Goal: Check status: Check status

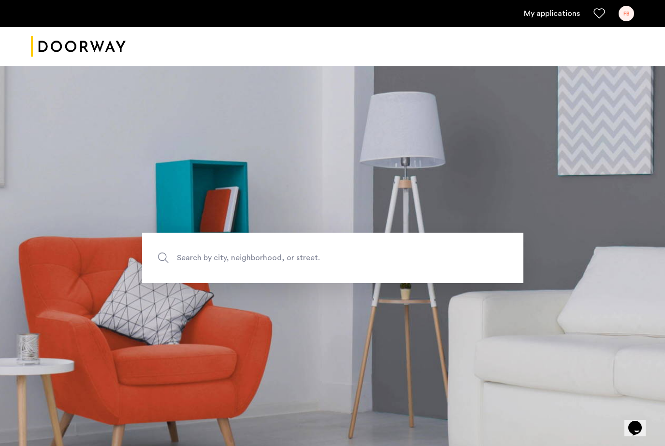
click at [539, 18] on link "My applications" at bounding box center [552, 14] width 56 height 12
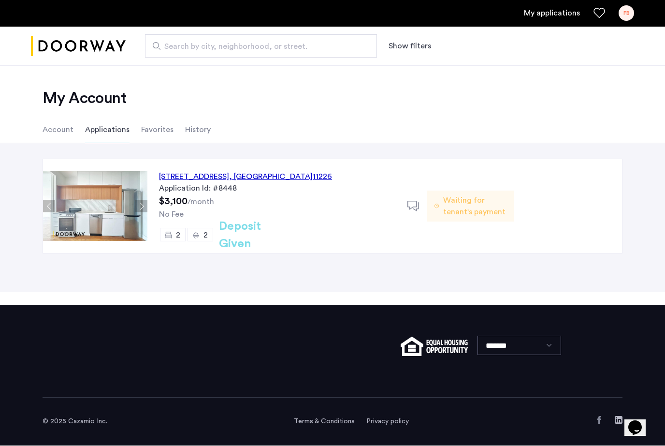
click at [487, 216] on span "Waiting for tenant's payment" at bounding box center [474, 206] width 63 height 23
click at [246, 238] on h2 "Deposit Given" at bounding box center [257, 235] width 77 height 35
click at [264, 181] on div "250 Lenox Road, Unit 7A, Brooklyn , NY 11226" at bounding box center [245, 177] width 173 height 12
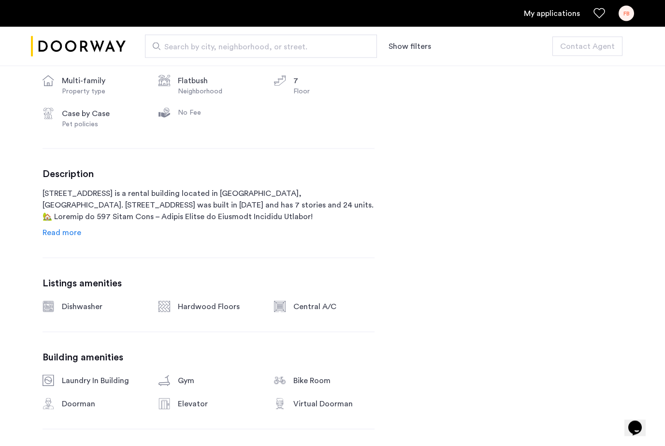
scroll to position [397, 0]
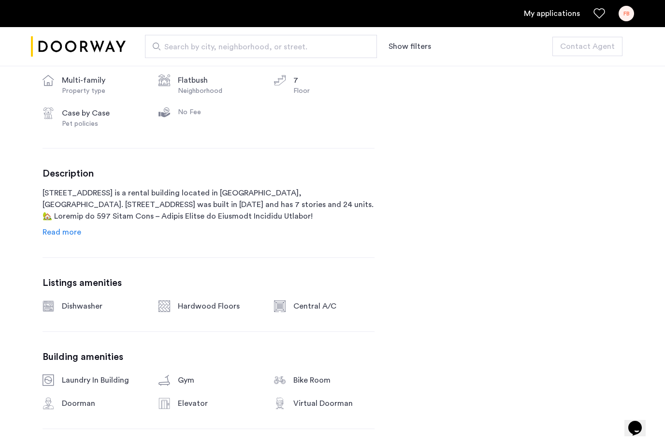
click at [73, 231] on span "Read more" at bounding box center [62, 232] width 39 height 8
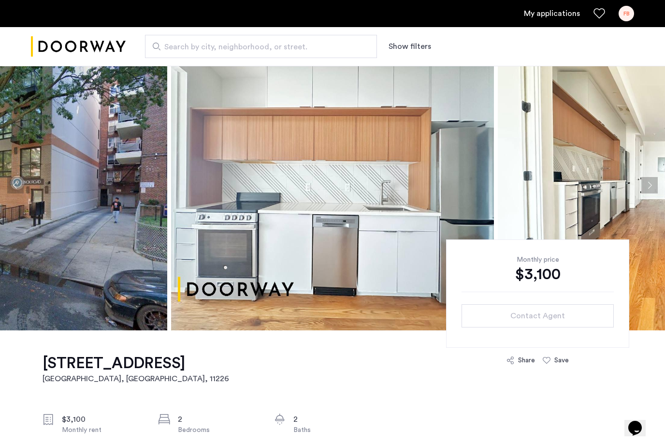
scroll to position [0, 0]
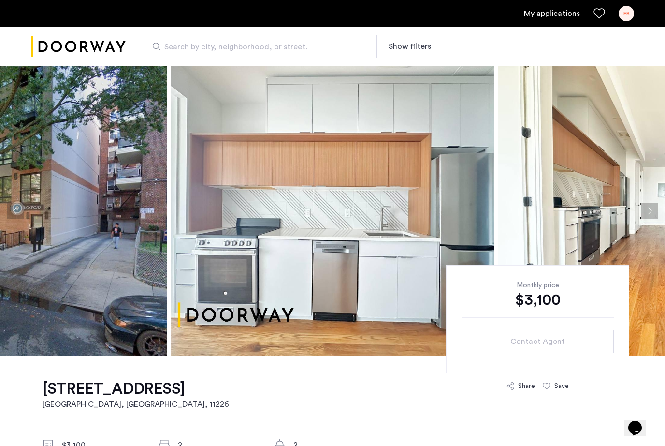
click at [564, 145] on img at bounding box center [659, 211] width 323 height 290
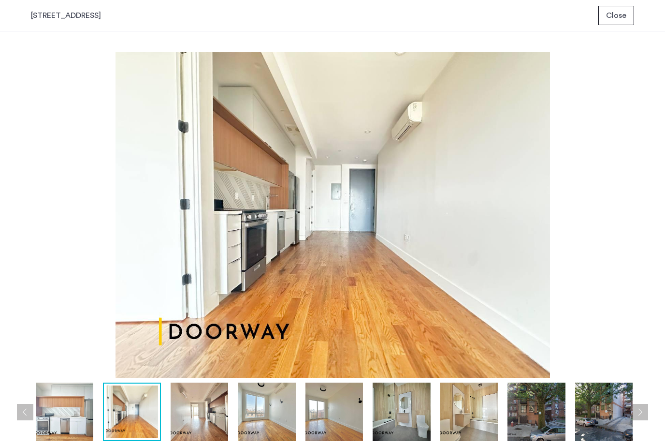
click at [126, 420] on img at bounding box center [132, 411] width 52 height 53
click at [208, 412] on img at bounding box center [200, 411] width 58 height 58
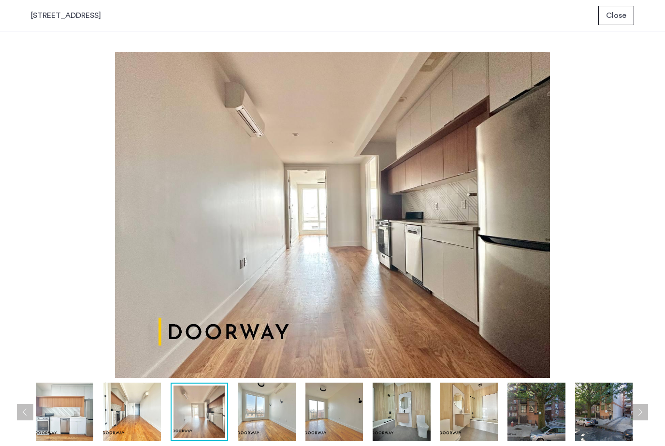
click at [263, 418] on img at bounding box center [267, 411] width 58 height 58
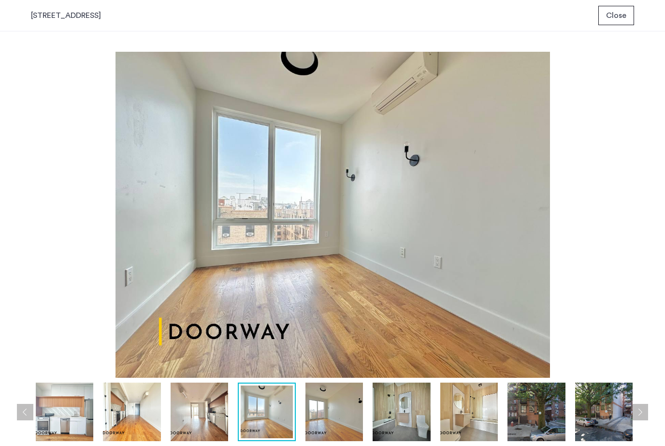
click at [321, 411] on img at bounding box center [334, 411] width 58 height 58
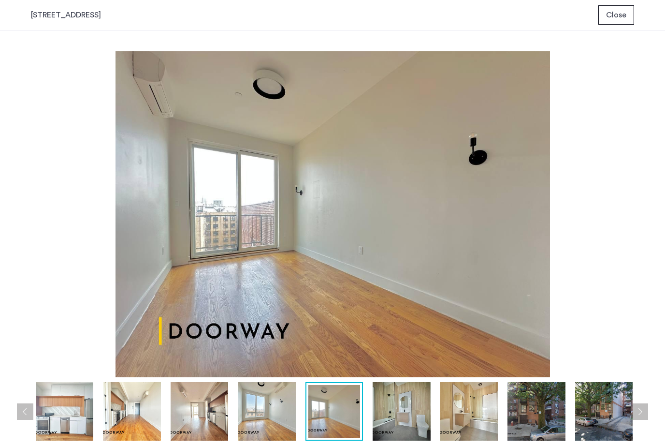
click at [412, 427] on img at bounding box center [402, 411] width 58 height 58
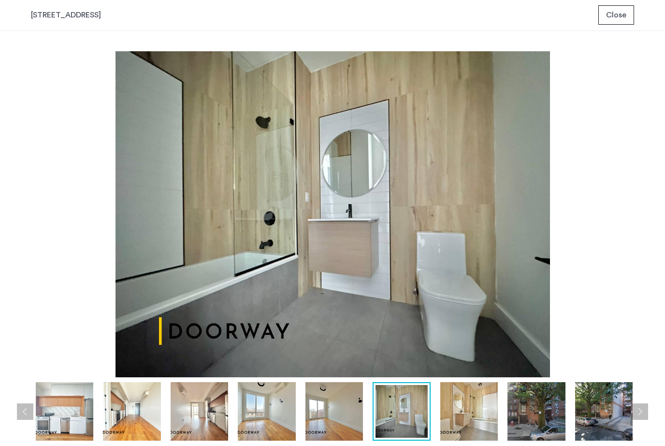
click at [459, 423] on img at bounding box center [469, 411] width 58 height 58
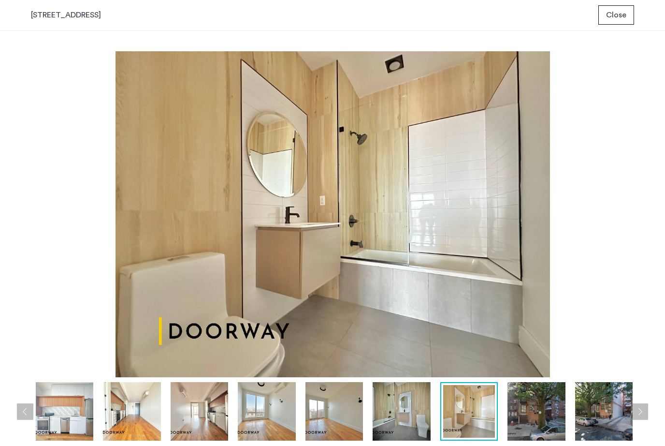
click at [643, 419] on button "Next apartment" at bounding box center [640, 412] width 16 height 16
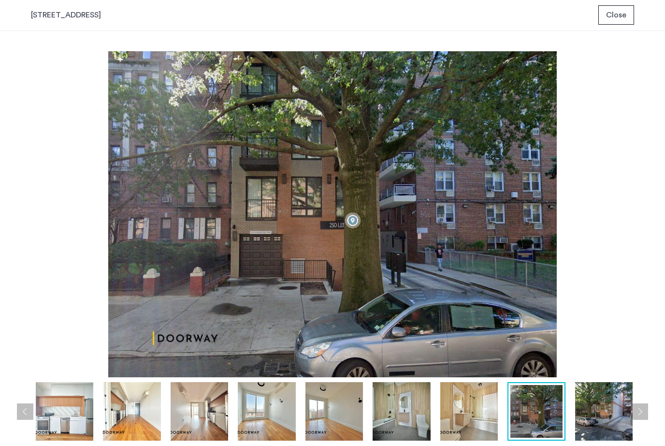
click at [643, 419] on button "Next apartment" at bounding box center [640, 412] width 16 height 16
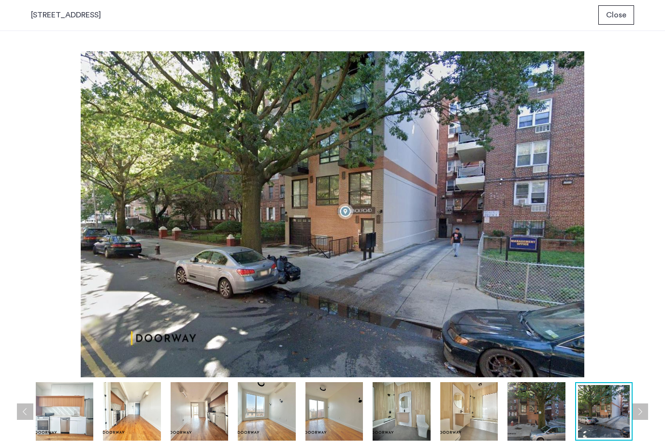
click at [636, 414] on button "Next apartment" at bounding box center [640, 412] width 16 height 16
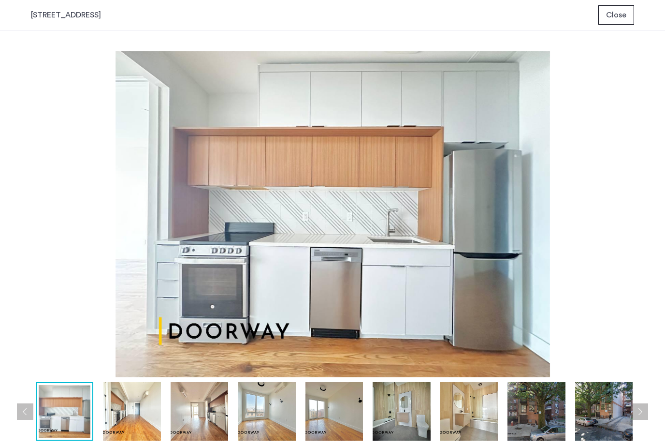
click at [636, 414] on button "Next apartment" at bounding box center [640, 412] width 16 height 16
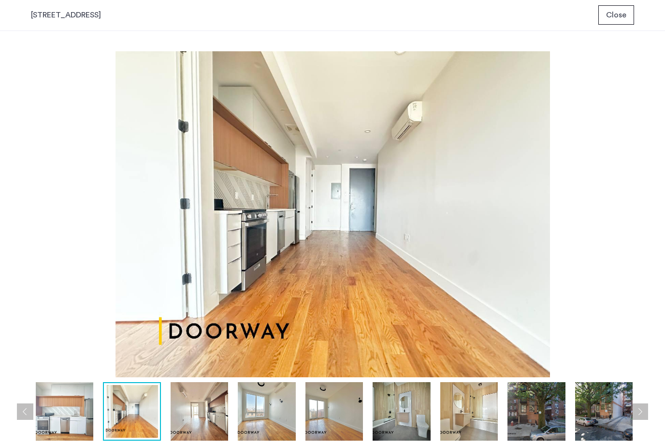
click at [636, 414] on button "Next apartment" at bounding box center [640, 412] width 16 height 16
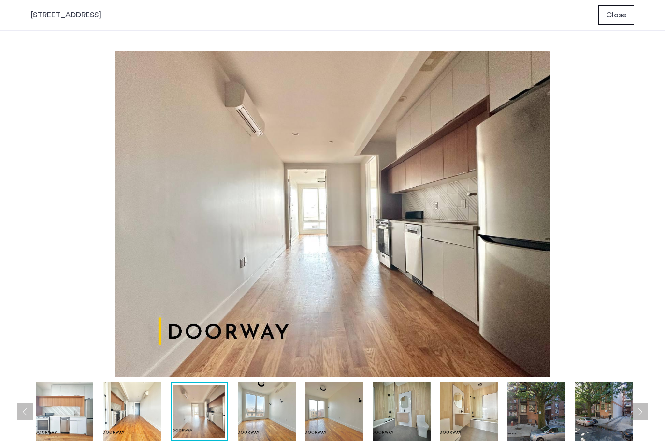
click at [612, 422] on img at bounding box center [604, 411] width 58 height 58
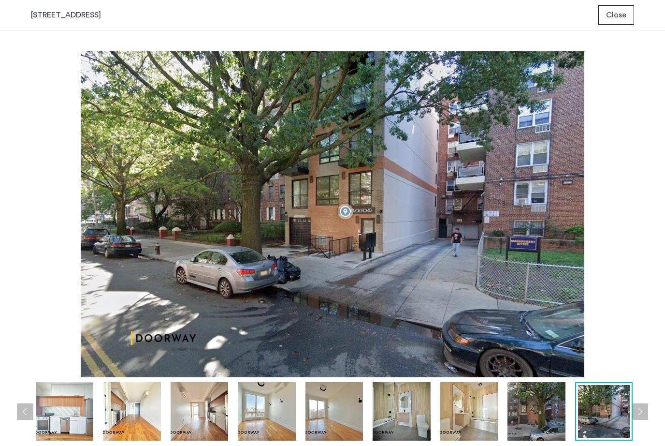
click at [562, 423] on img at bounding box center [537, 411] width 58 height 58
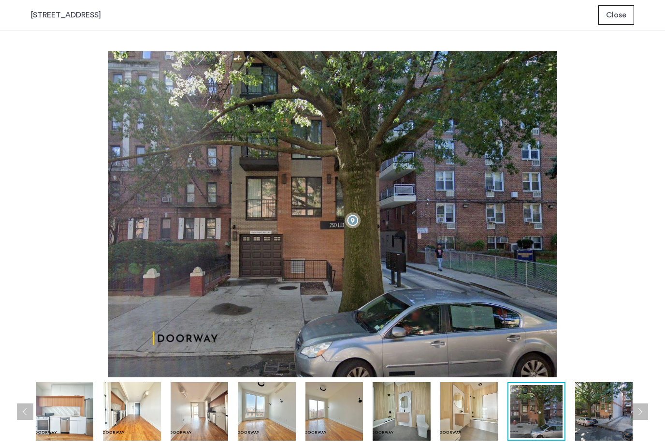
click at [481, 420] on img at bounding box center [469, 411] width 58 height 58
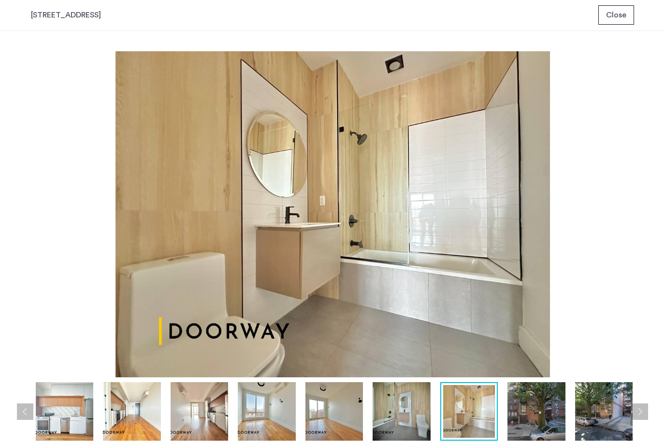
click at [405, 421] on img at bounding box center [402, 411] width 58 height 58
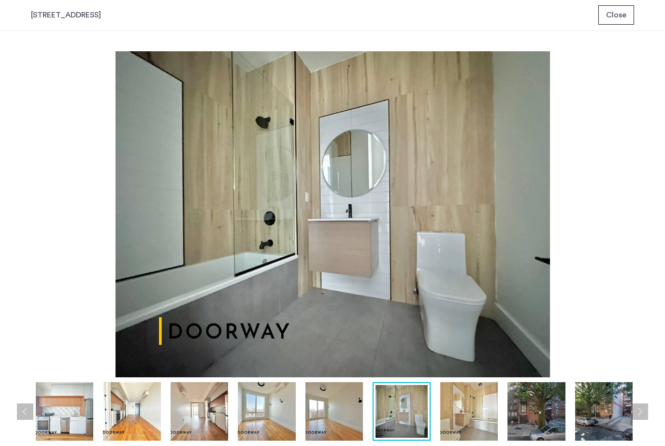
click at [331, 414] on img at bounding box center [334, 411] width 58 height 58
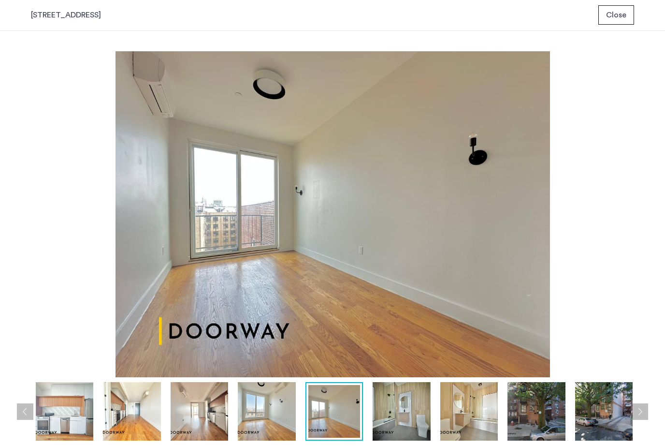
click at [219, 415] on img at bounding box center [200, 411] width 58 height 58
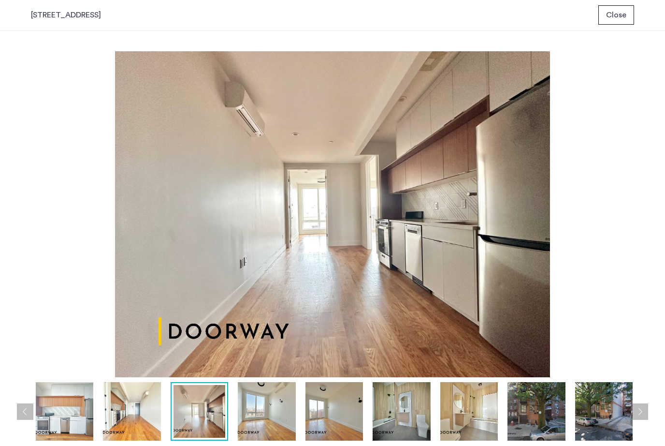
click at [144, 416] on img at bounding box center [132, 411] width 58 height 58
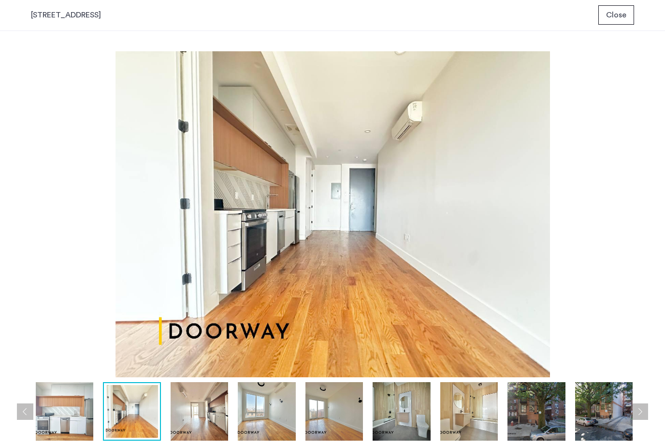
click at [76, 420] on img at bounding box center [65, 411] width 58 height 58
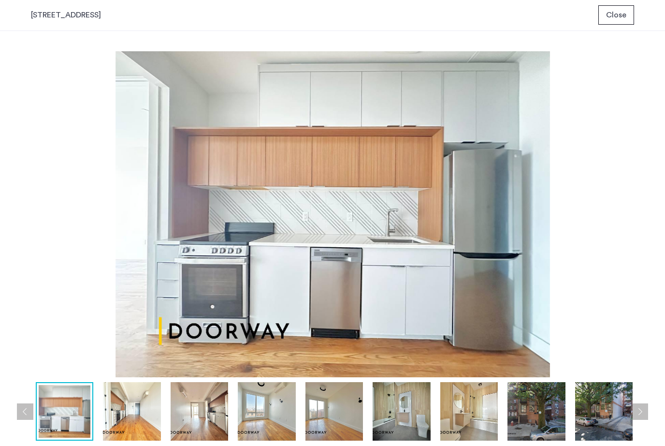
click at [31, 420] on div at bounding box center [335, 411] width 609 height 58
click at [24, 416] on button "Previous apartment" at bounding box center [25, 412] width 16 height 16
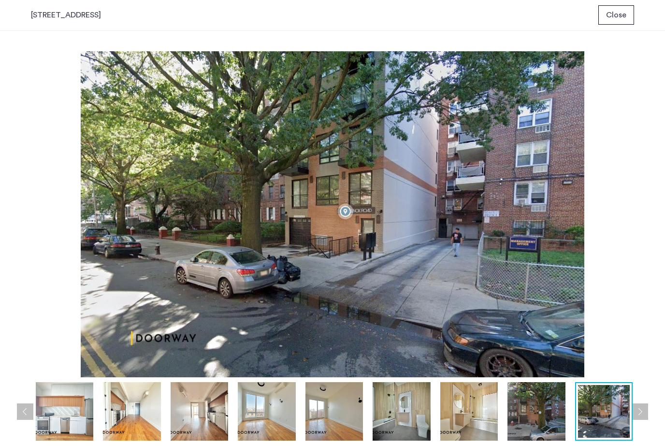
click at [19, 413] on button "Previous apartment" at bounding box center [25, 412] width 16 height 16
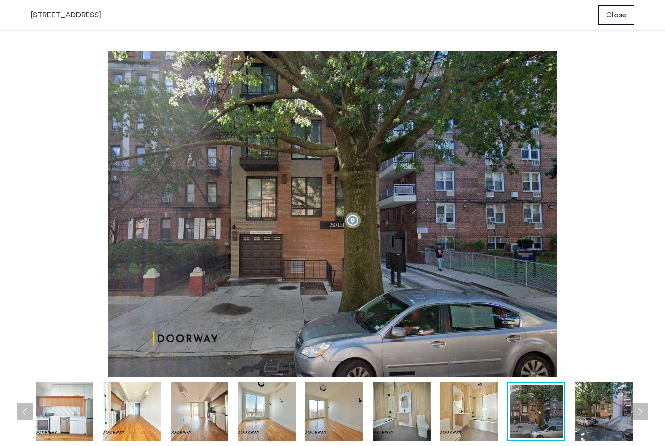
click at [19, 413] on button "Previous apartment" at bounding box center [25, 412] width 16 height 16
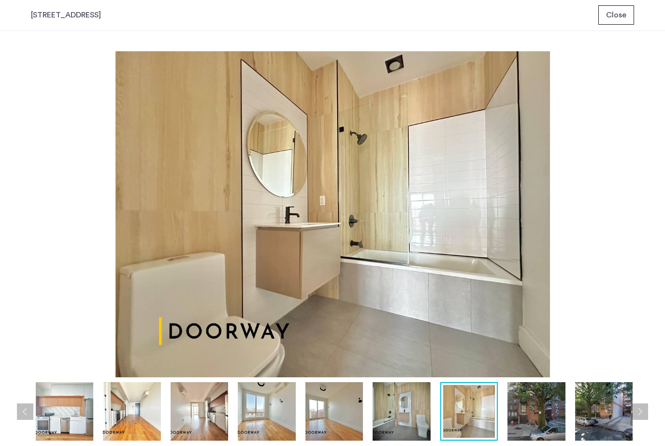
click at [19, 413] on button "Previous apartment" at bounding box center [25, 412] width 16 height 16
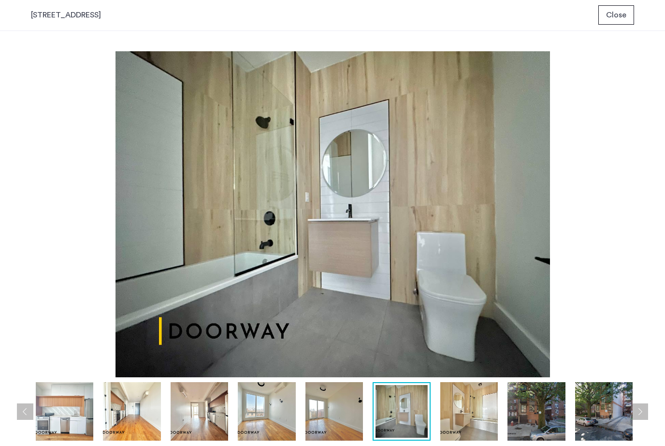
click at [19, 413] on button "Previous apartment" at bounding box center [25, 412] width 16 height 16
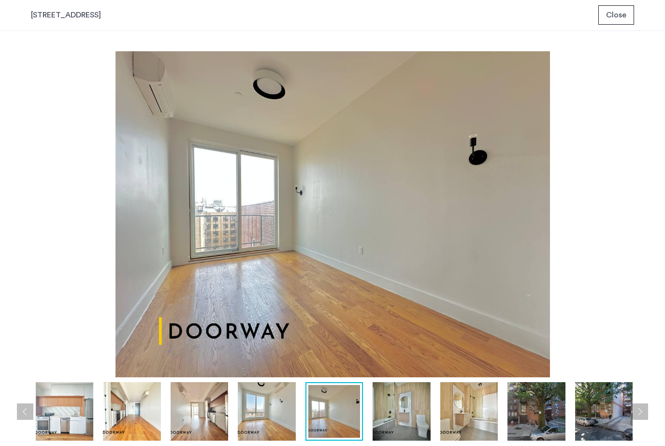
click at [19, 413] on button "Previous apartment" at bounding box center [25, 412] width 16 height 16
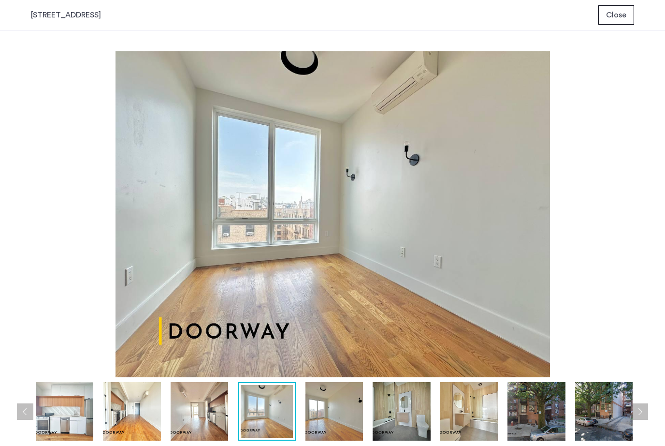
click at [19, 413] on button "Previous apartment" at bounding box center [25, 412] width 16 height 16
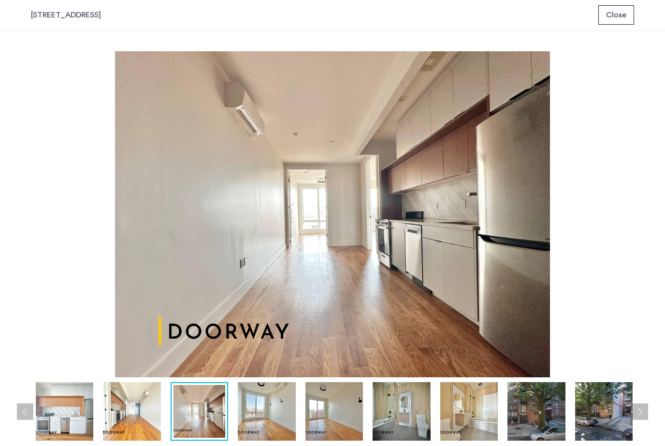
click at [19, 413] on button "Previous apartment" at bounding box center [25, 412] width 16 height 16
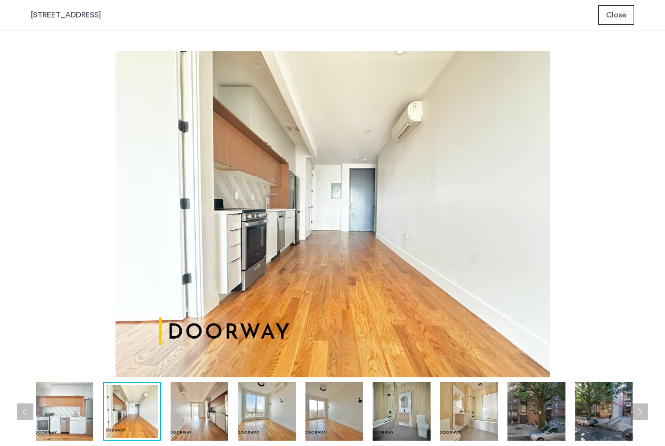
click at [19, 413] on button "Previous apartment" at bounding box center [25, 412] width 16 height 16
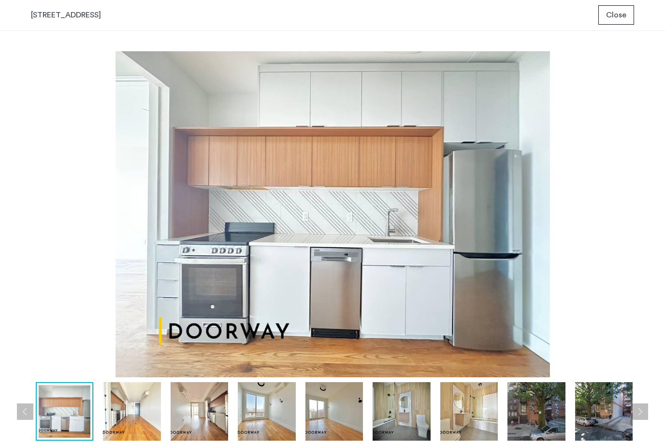
click at [19, 413] on button "Previous apartment" at bounding box center [25, 412] width 16 height 16
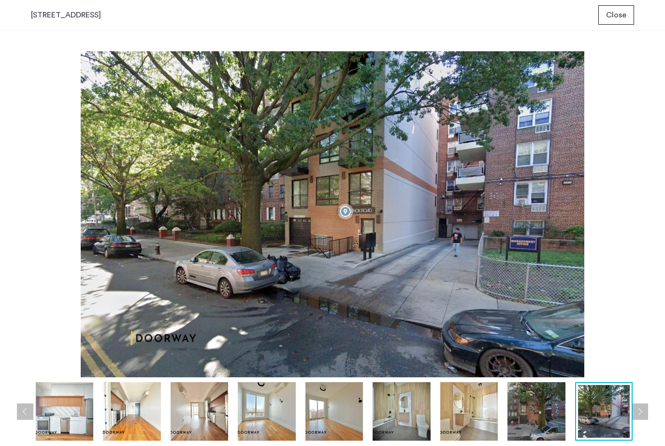
click at [19, 413] on button "Previous apartment" at bounding box center [25, 412] width 16 height 16
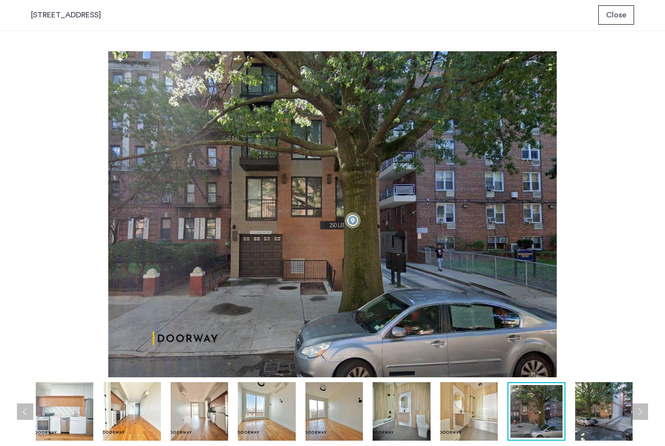
click at [19, 413] on button "Previous apartment" at bounding box center [25, 412] width 16 height 16
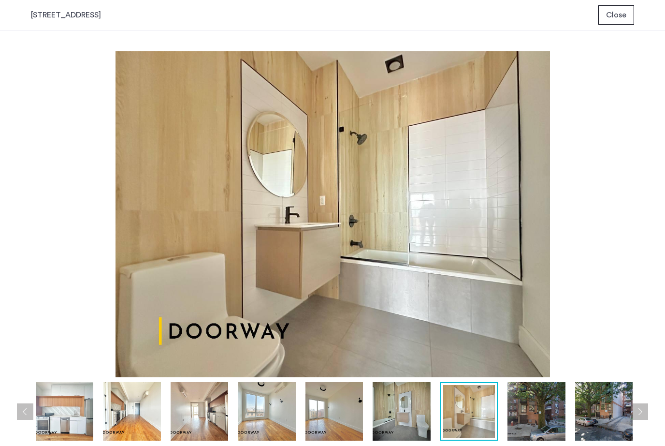
click at [558, 411] on img at bounding box center [537, 411] width 58 height 58
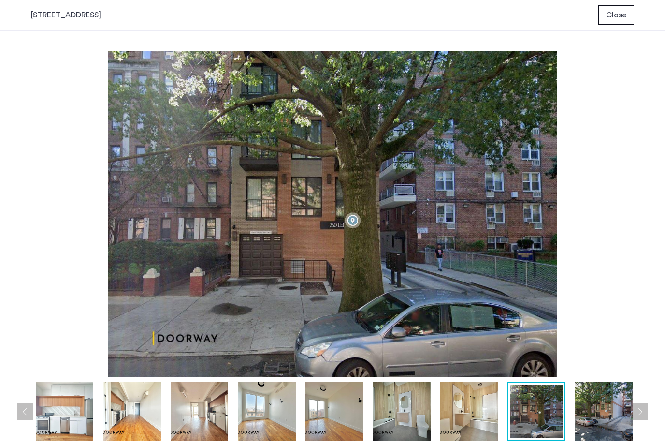
click at [608, 402] on img at bounding box center [604, 411] width 58 height 58
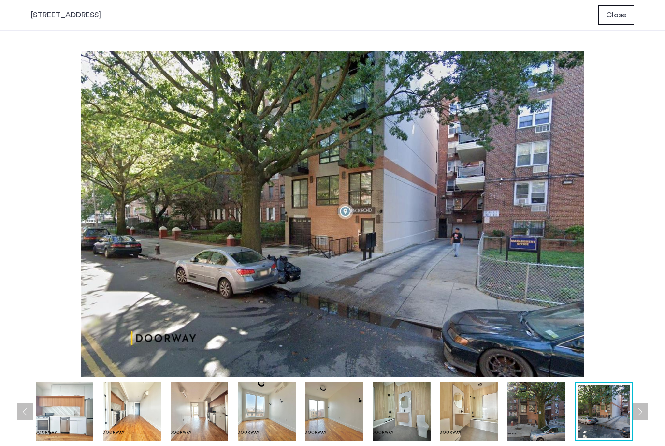
click at [641, 413] on button "Next apartment" at bounding box center [640, 412] width 16 height 16
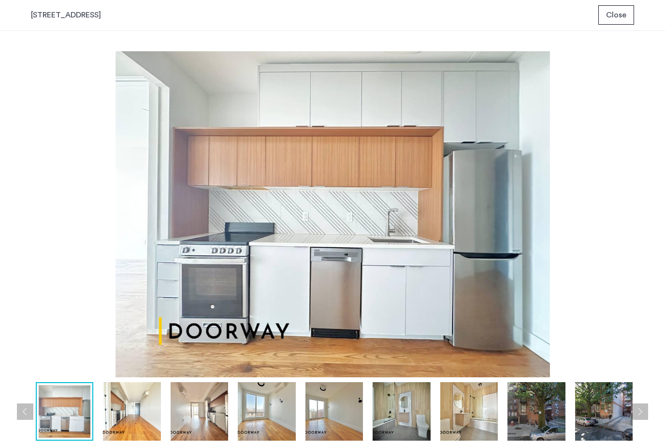
click at [641, 413] on button "Next apartment" at bounding box center [640, 412] width 16 height 16
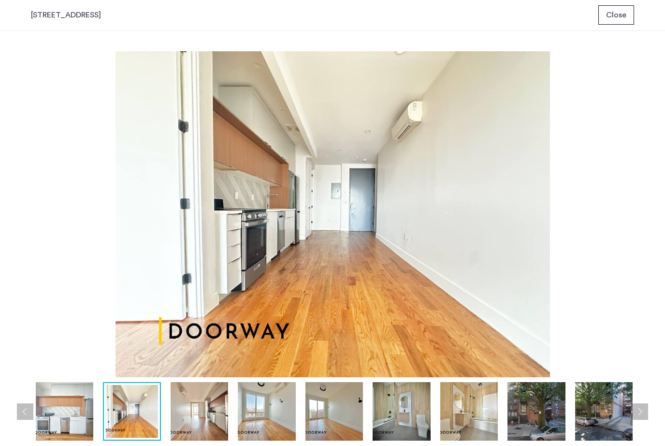
click at [642, 416] on button "Next apartment" at bounding box center [640, 412] width 16 height 16
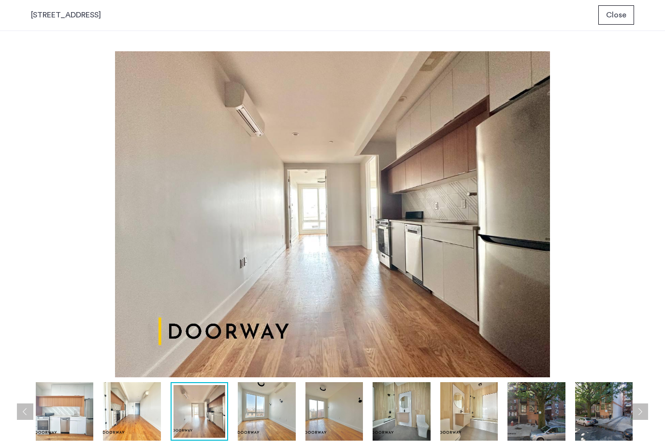
click at [642, 416] on button "Next apartment" at bounding box center [640, 412] width 16 height 16
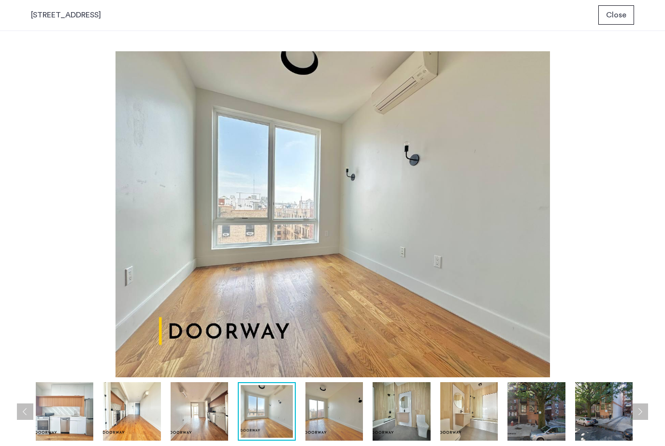
click at [642, 416] on button "Next apartment" at bounding box center [640, 412] width 16 height 16
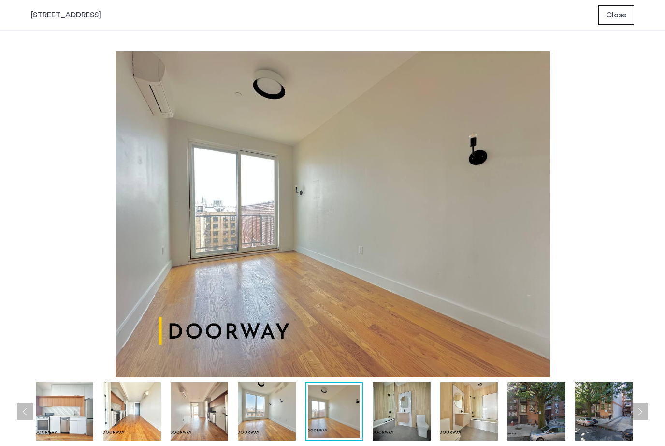
click at [387, 421] on img at bounding box center [402, 411] width 58 height 58
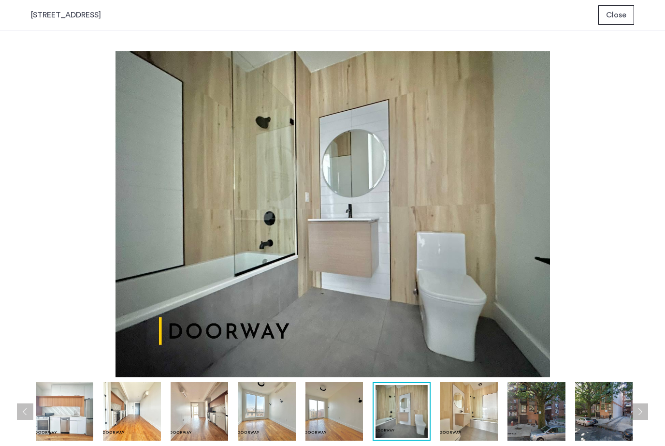
click at [475, 418] on img at bounding box center [469, 411] width 58 height 58
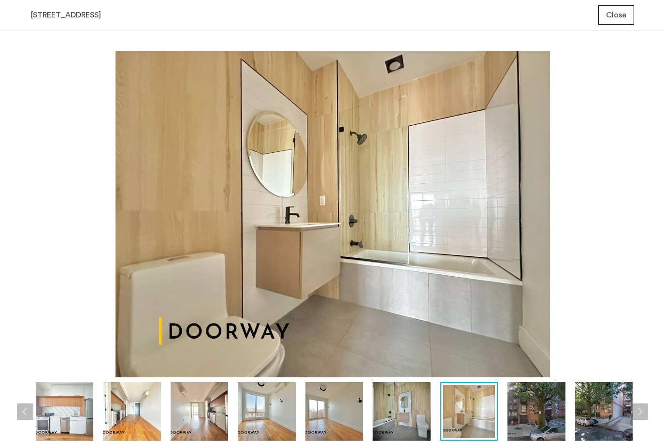
click at [646, 414] on button "Next apartment" at bounding box center [640, 412] width 16 height 16
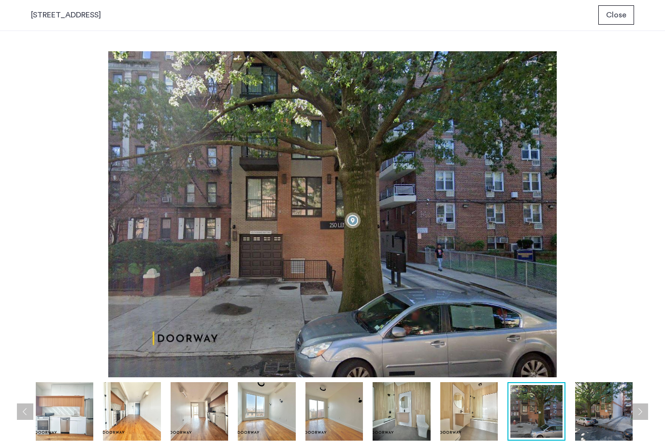
click at [646, 415] on button "Next apartment" at bounding box center [640, 412] width 16 height 16
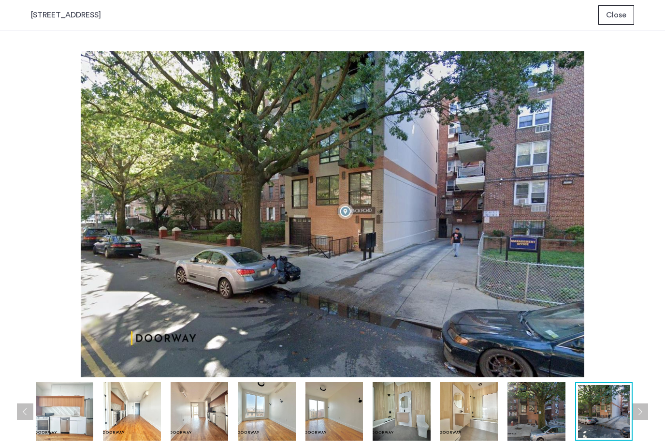
click at [646, 415] on button "Next apartment" at bounding box center [640, 412] width 16 height 16
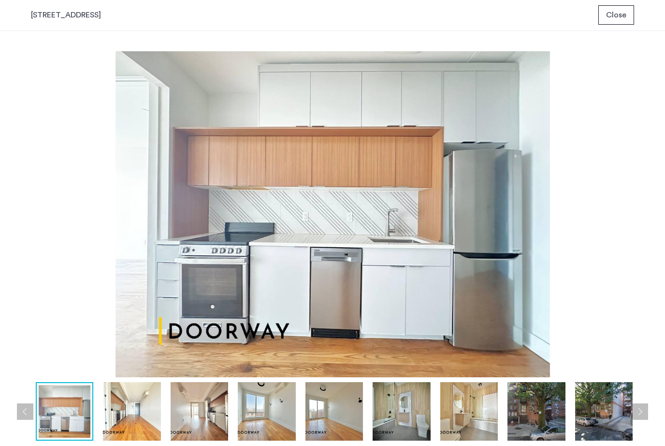
click at [646, 415] on button "Next apartment" at bounding box center [640, 412] width 16 height 16
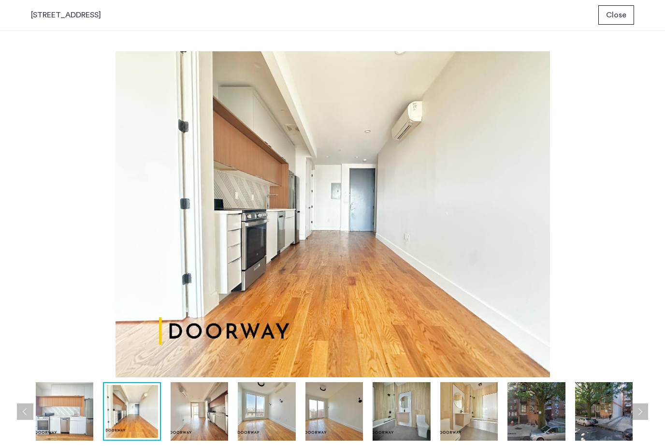
click at [646, 415] on button "Next apartment" at bounding box center [640, 412] width 16 height 16
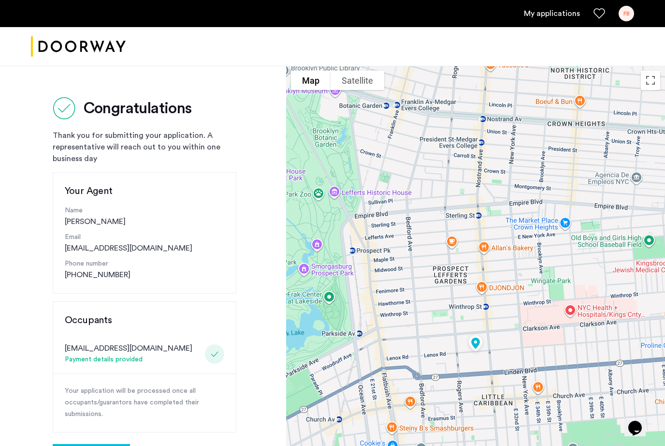
click at [203, 66] on div "Congratulations Thank you for submitting your application. A representative wil…" at bounding box center [143, 356] width 286 height 580
